Goal: Contribute content: Contribute content

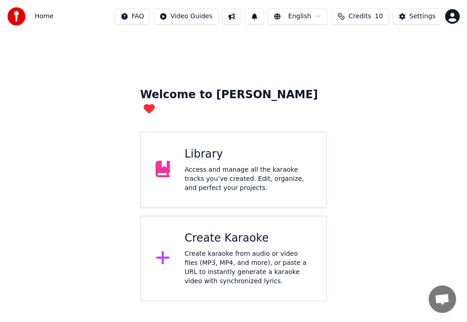
click at [166, 249] on icon at bounding box center [163, 257] width 15 height 16
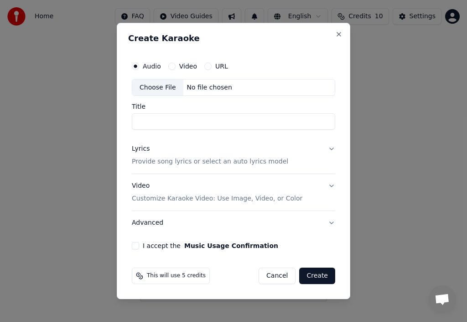
click at [154, 85] on div "Choose File" at bounding box center [157, 87] width 51 height 16
type input "**********"
click at [161, 161] on p "Provide song lyrics or select an auto lyrics model" at bounding box center [210, 161] width 157 height 9
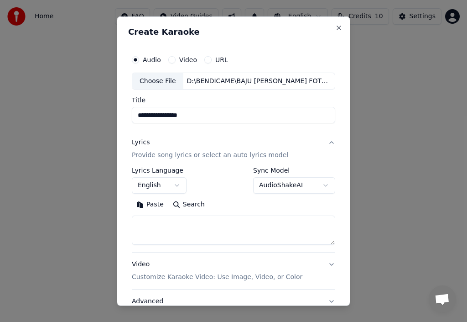
click at [156, 204] on button "Paste" at bounding box center [150, 204] width 37 height 15
click at [141, 224] on textarea at bounding box center [230, 229] width 196 height 29
click at [271, 223] on textarea at bounding box center [230, 229] width 196 height 29
click at [168, 241] on textarea at bounding box center [230, 229] width 196 height 29
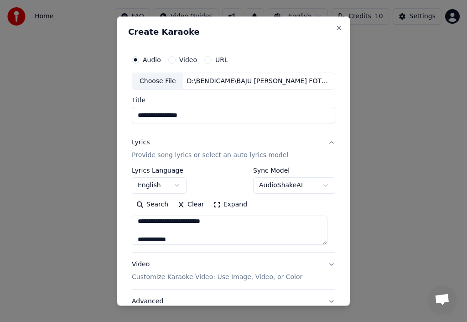
click at [193, 237] on textarea at bounding box center [230, 229] width 196 height 29
click at [183, 235] on textarea at bounding box center [230, 229] width 196 height 29
click at [164, 237] on textarea at bounding box center [230, 229] width 196 height 29
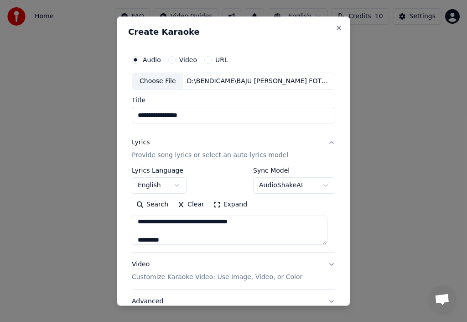
click at [174, 239] on textarea at bounding box center [230, 229] width 196 height 29
click at [165, 230] on textarea at bounding box center [230, 229] width 196 height 29
click at [288, 240] on textarea at bounding box center [230, 229] width 196 height 29
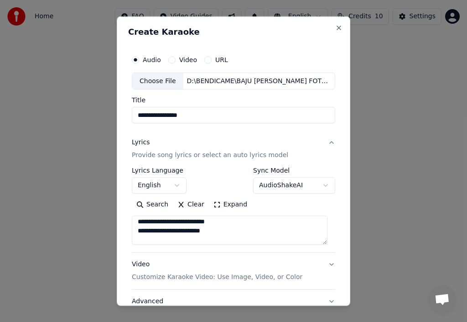
scroll to position [322, 0]
click at [308, 239] on textarea at bounding box center [230, 229] width 196 height 29
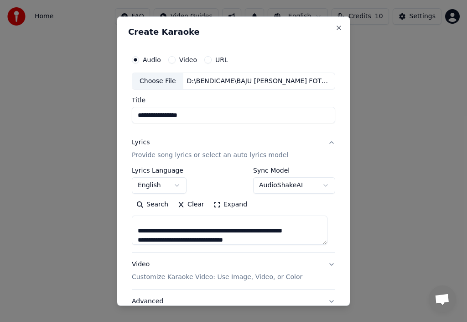
click at [198, 239] on textarea at bounding box center [230, 229] width 196 height 29
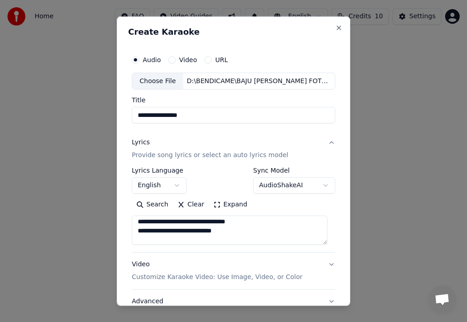
scroll to position [377, 0]
click at [276, 237] on textarea at bounding box center [230, 229] width 196 height 29
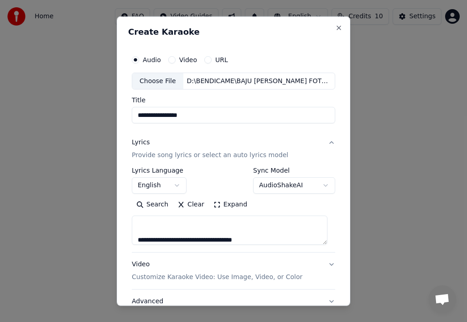
scroll to position [395, 0]
type textarea "**********"
